Goal: Task Accomplishment & Management: Use online tool/utility

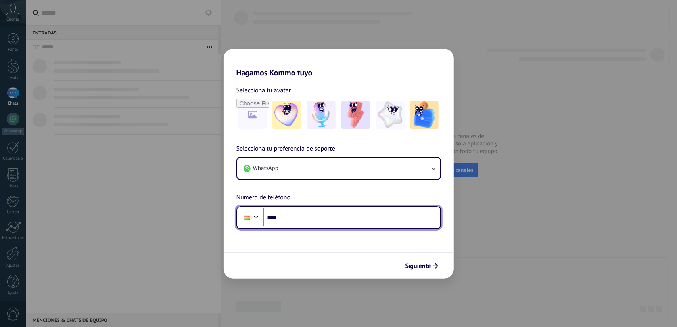
click at [324, 218] on input "****" at bounding box center [351, 218] width 177 height 18
type input "**********"
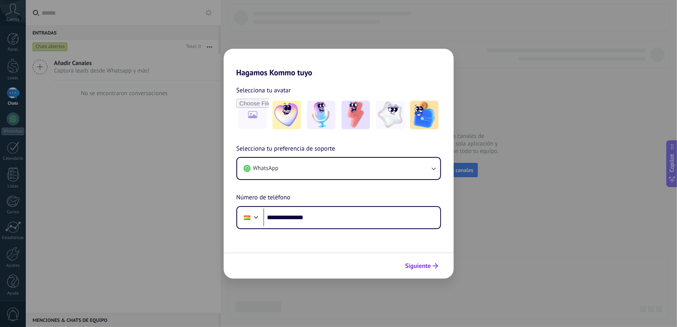
click at [426, 268] on span "Siguiente" at bounding box center [418, 266] width 26 height 6
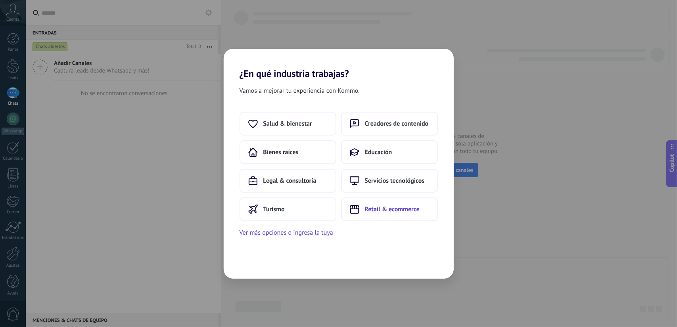
click at [392, 201] on button "Retail & ecommerce" at bounding box center [389, 209] width 97 height 24
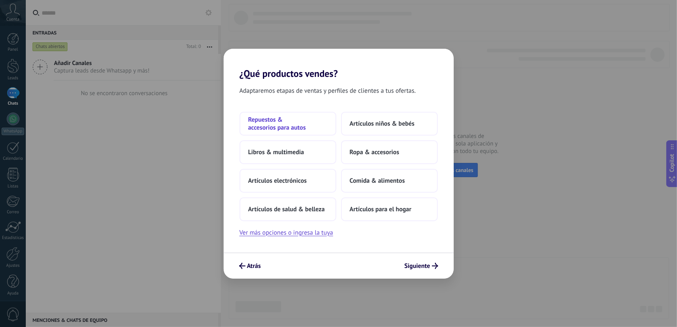
click at [272, 131] on button "Repuestos & accesorios para autos" at bounding box center [288, 124] width 97 height 24
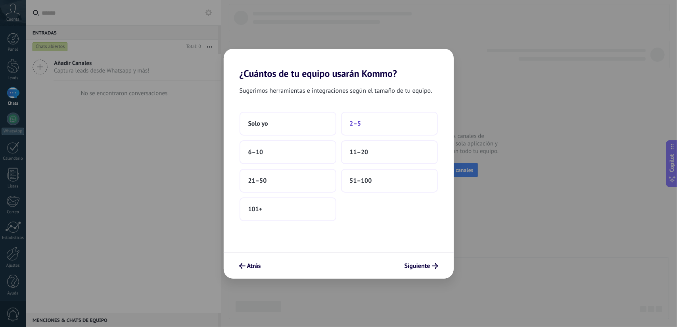
click at [381, 127] on button "2–5" at bounding box center [389, 124] width 97 height 24
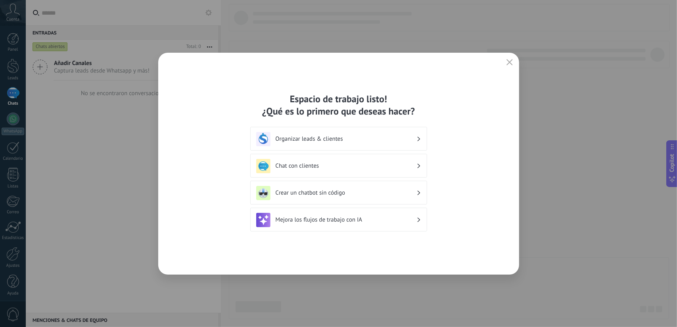
click at [349, 195] on h3 "Crear un chatbot sin código" at bounding box center [346, 193] width 141 height 8
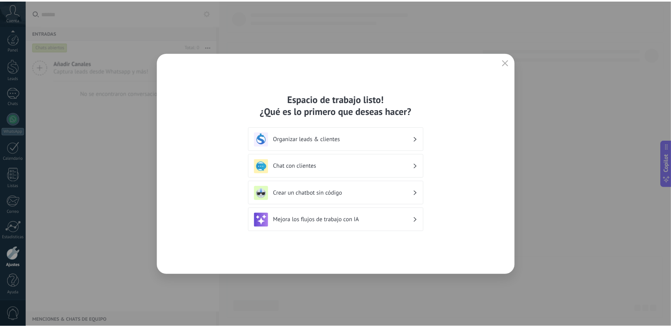
scroll to position [2, 0]
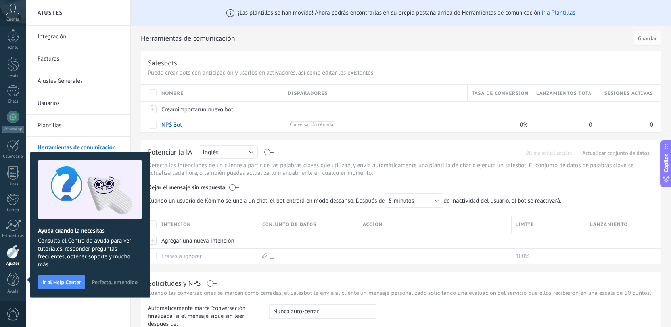
click at [17, 259] on link "Ajustes" at bounding box center [13, 255] width 26 height 21
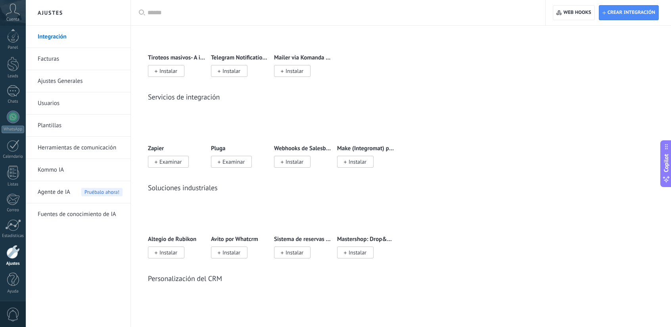
scroll to position [1467, 0]
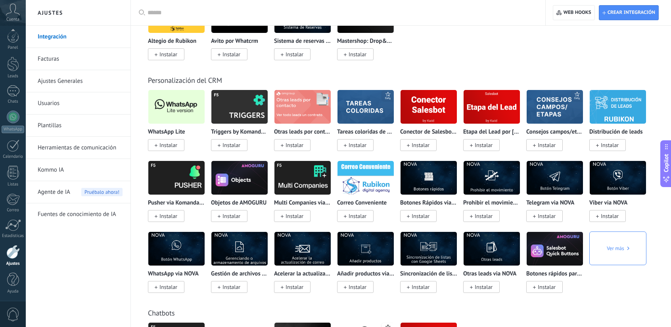
click at [169, 144] on span "Instalar" at bounding box center [168, 145] width 18 height 7
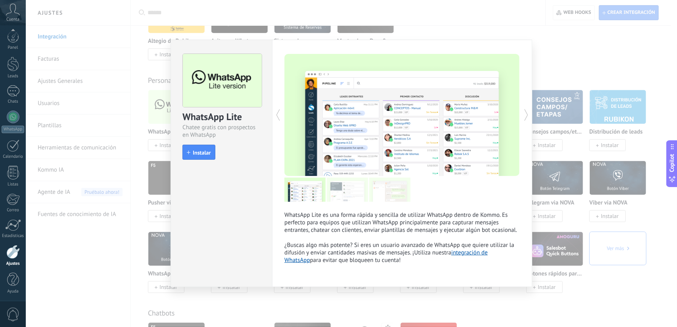
click at [211, 160] on div "WhatsApp Lite Chatee gratis con prospectos en WhatsApp install Instalar" at bounding box center [221, 103] width 101 height 126
click at [206, 155] on span "Instalar" at bounding box center [202, 153] width 18 height 6
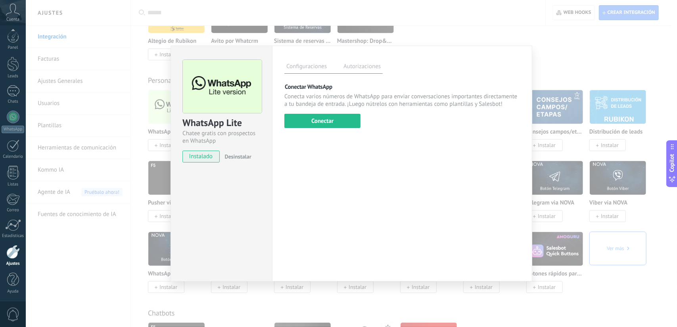
click at [634, 86] on div "WhatsApp Lite Chatee gratis con prospectos en WhatsApp instalado Desinstalar Co…" at bounding box center [351, 163] width 651 height 327
